Goal: Check status

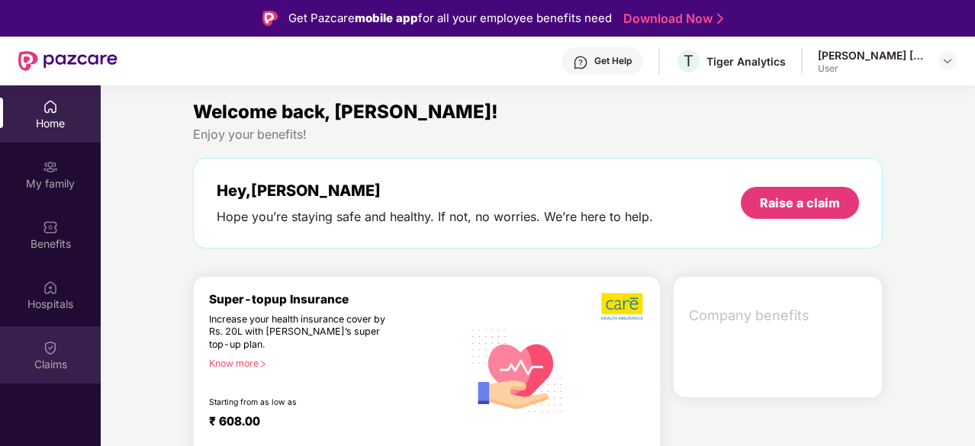
click at [42, 365] on div "Claims" at bounding box center [50, 364] width 101 height 15
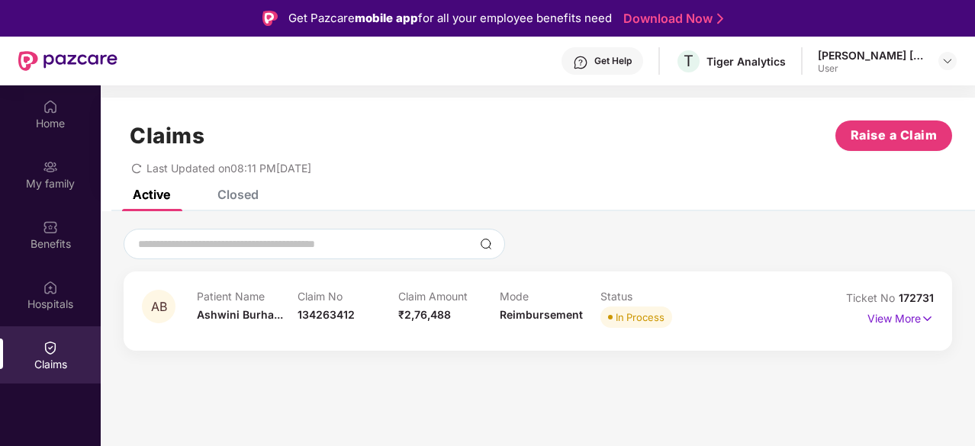
click at [807, 321] on div "AB Patient Name [PERSON_NAME]... Claim No 134263412 Claim Amount ₹2,76,488 Mode…" at bounding box center [538, 311] width 792 height 42
click at [926, 318] on img at bounding box center [927, 319] width 13 height 17
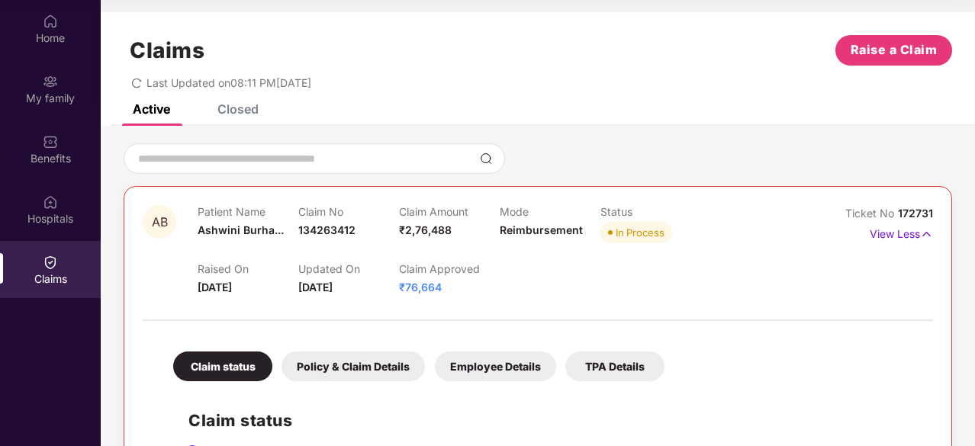
click at [228, 114] on div "Closed" at bounding box center [238, 109] width 41 height 15
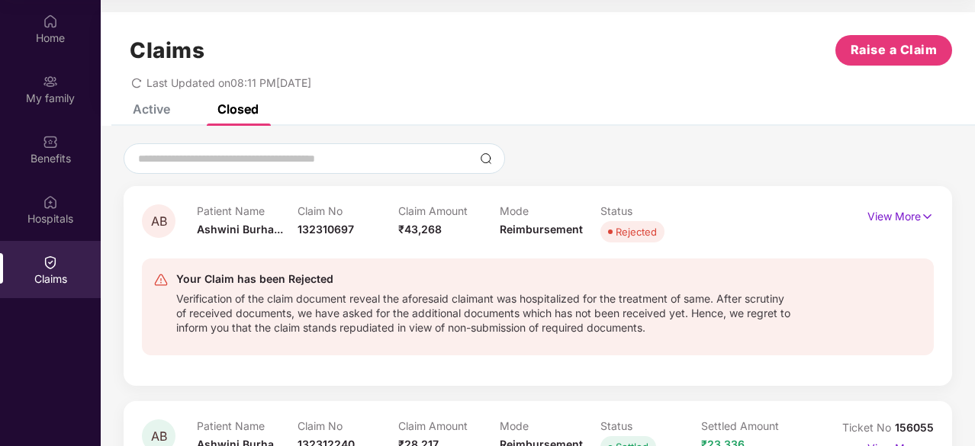
click at [146, 118] on div "Active" at bounding box center [140, 109] width 60 height 34
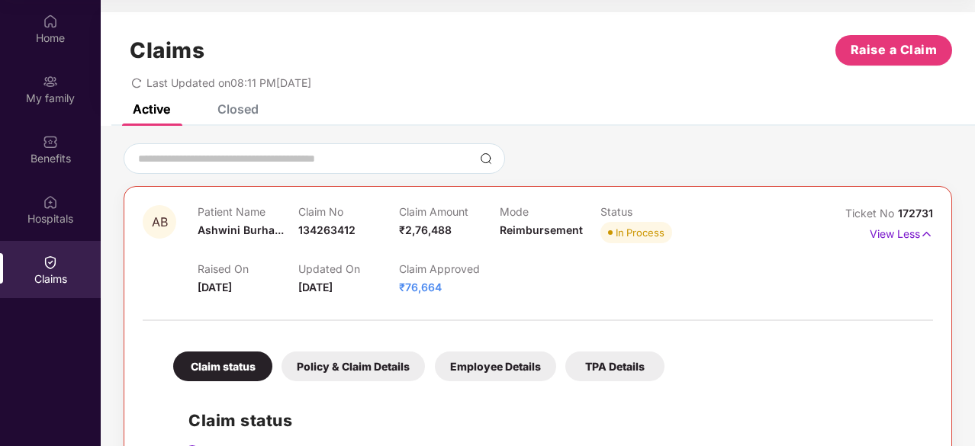
click at [139, 90] on div "Claims Raise a Claim Last Updated on 08:11 PM[DATE]" at bounding box center [538, 58] width 875 height 92
click at [138, 85] on icon "redo" at bounding box center [136, 83] width 11 height 11
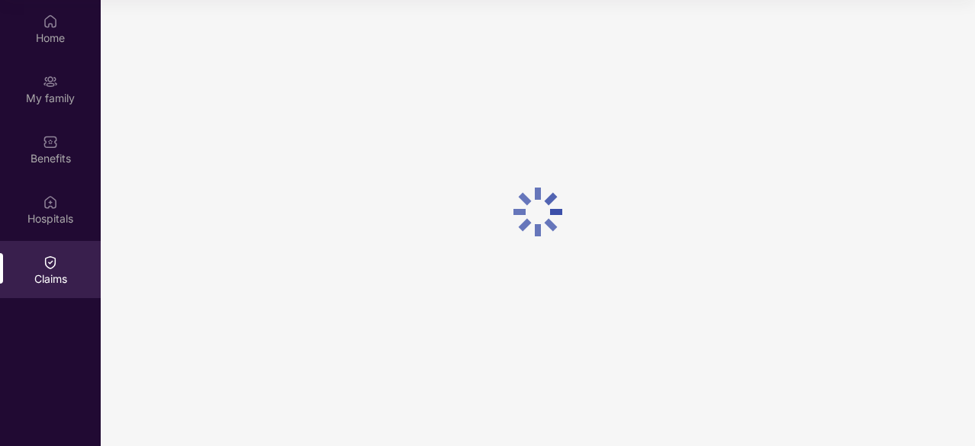
click at [138, 85] on div at bounding box center [538, 212] width 875 height 424
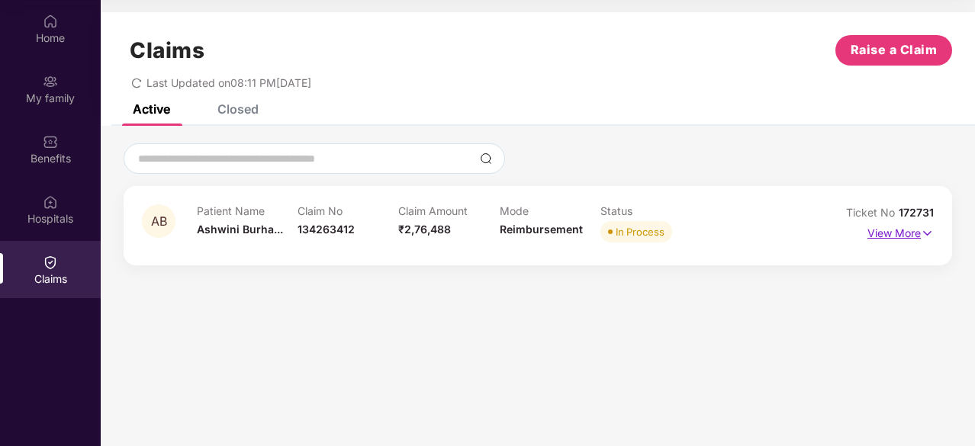
click at [914, 239] on p "View More" at bounding box center [901, 231] width 66 height 21
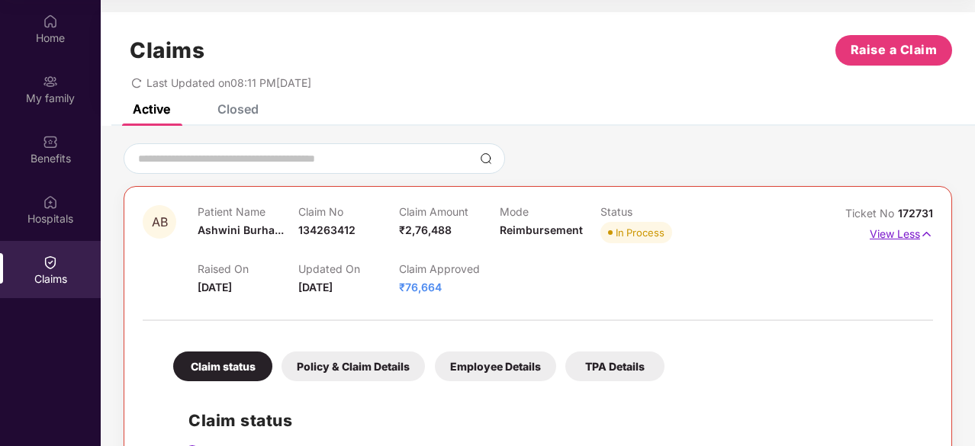
click at [914, 239] on p "View Less" at bounding box center [901, 232] width 63 height 21
